Goal: Book appointment/travel/reservation

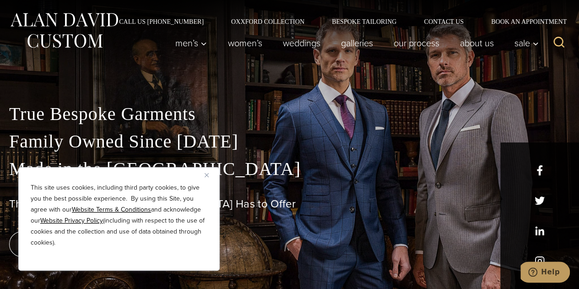
click at [205, 173] on img "Close" at bounding box center [207, 175] width 4 height 4
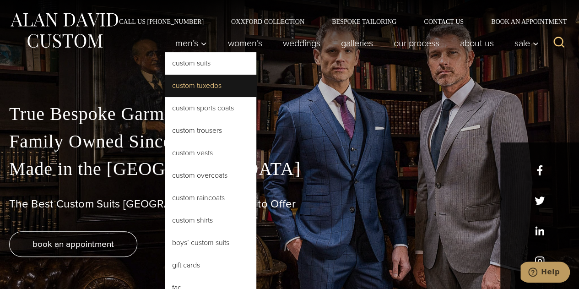
click at [202, 83] on link "Custom Tuxedos" at bounding box center [211, 86] width 92 height 22
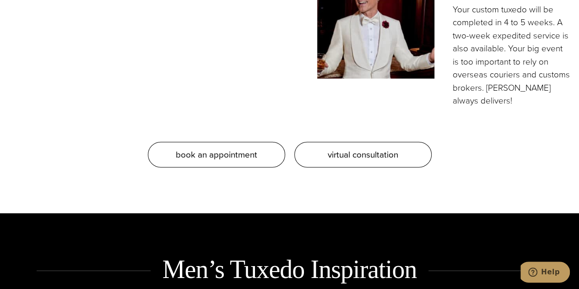
scroll to position [946, 0]
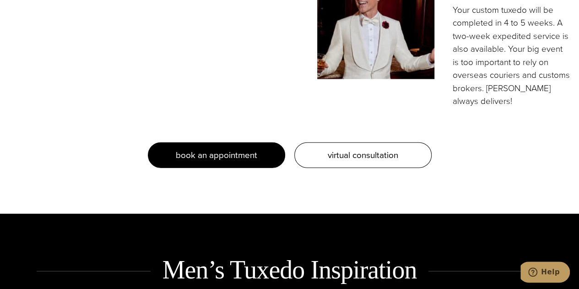
click at [229, 148] on span "book an appointment" at bounding box center [216, 154] width 81 height 13
